Goal: Information Seeking & Learning: Learn about a topic

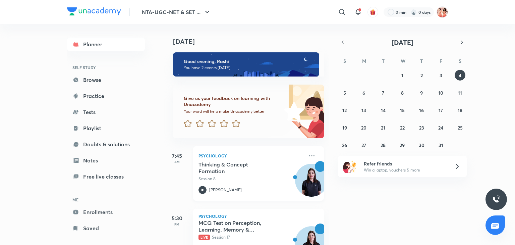
scroll to position [29, 0]
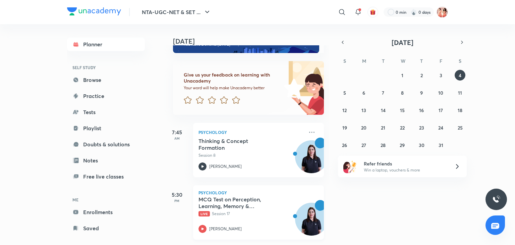
click at [250, 196] on h5 "MCQ Test on Perception, Learning, Memory & Forgetting & Doubt Clearing Session" at bounding box center [241, 202] width 84 height 13
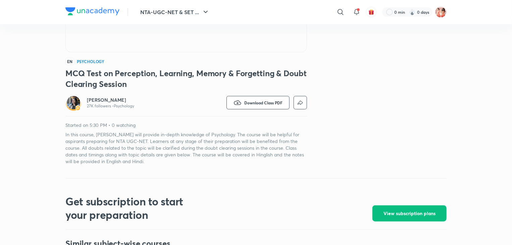
scroll to position [158, 0]
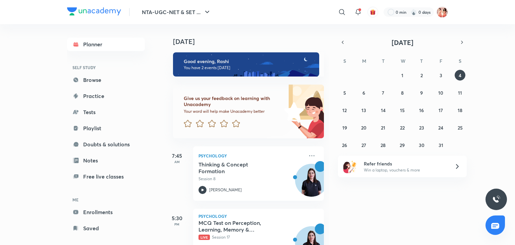
click at [345, 41] on icon "button" at bounding box center [342, 42] width 5 height 6
click at [420, 126] on abbr "25" at bounding box center [421, 127] width 5 height 6
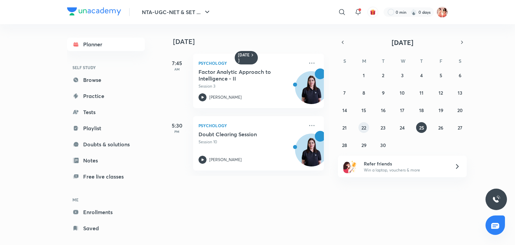
click at [366, 126] on abbr "22" at bounding box center [364, 127] width 5 height 6
click at [380, 126] on button "23" at bounding box center [383, 127] width 11 height 11
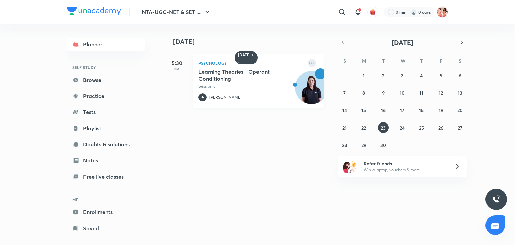
click at [308, 64] on icon at bounding box center [312, 63] width 8 height 8
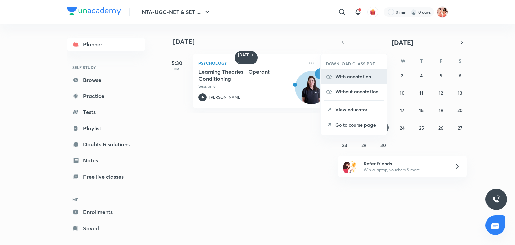
click at [360, 76] on p "With annotation" at bounding box center [359, 76] width 46 height 7
